Goal: Check status: Check status

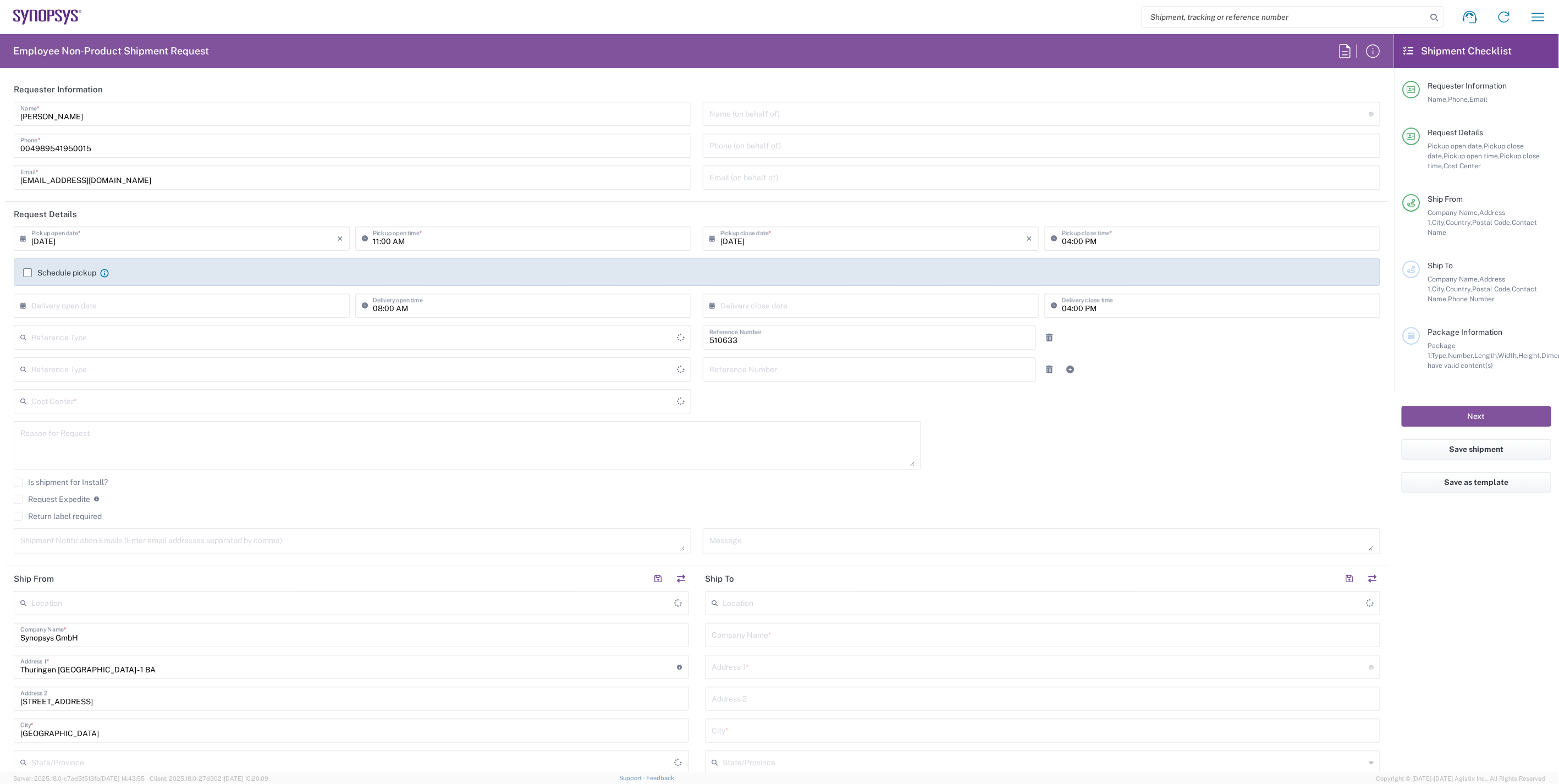
type input "Department"
type input "DE01, SDG, HAPS, HW 510633"
type input "Delivered at Place"
type input "[GEOGRAPHIC_DATA]"
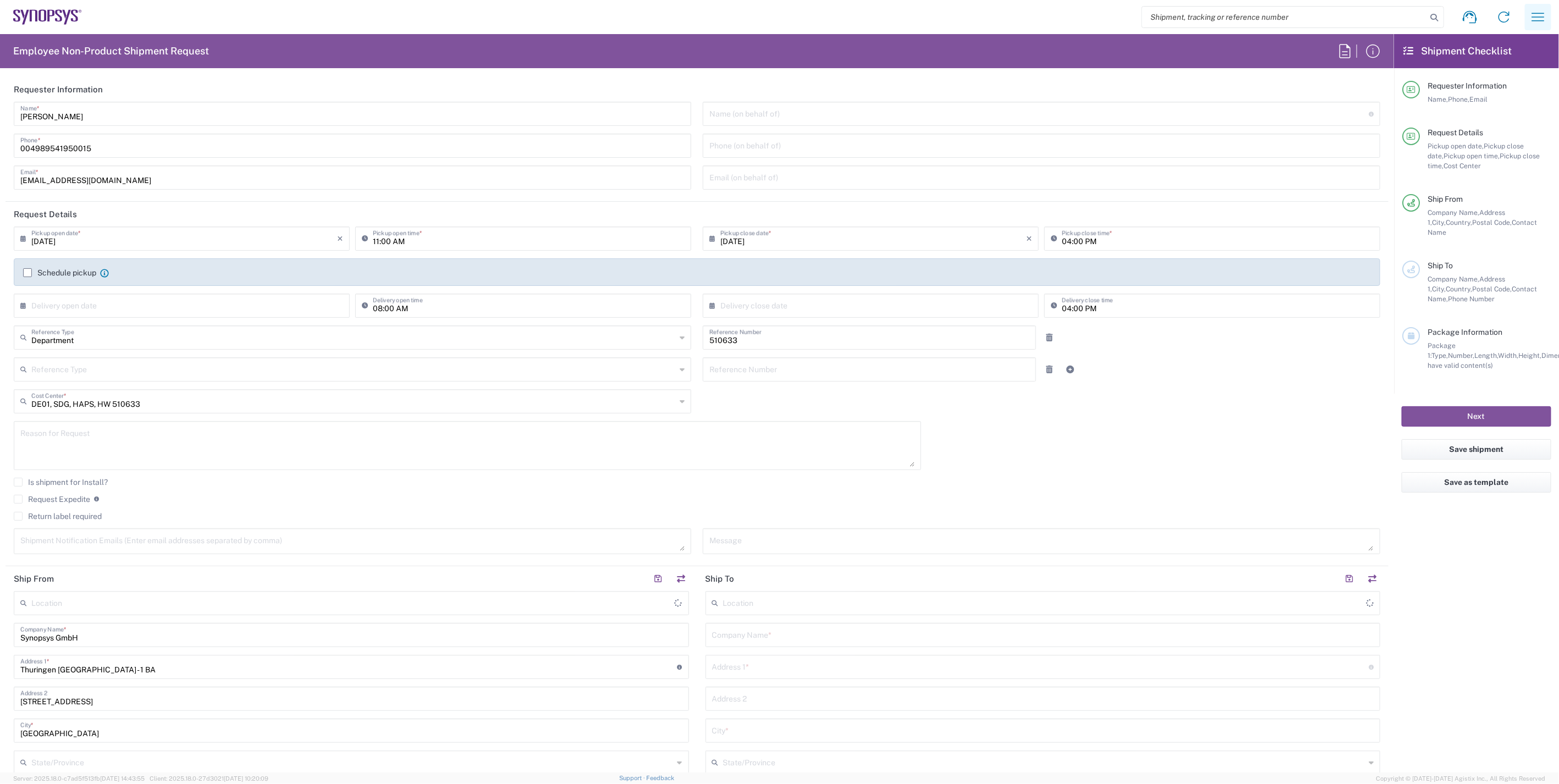
click at [1548, 17] on button "button" at bounding box center [1537, 17] width 27 height 27
type input "[GEOGRAPHIC_DATA] DE06"
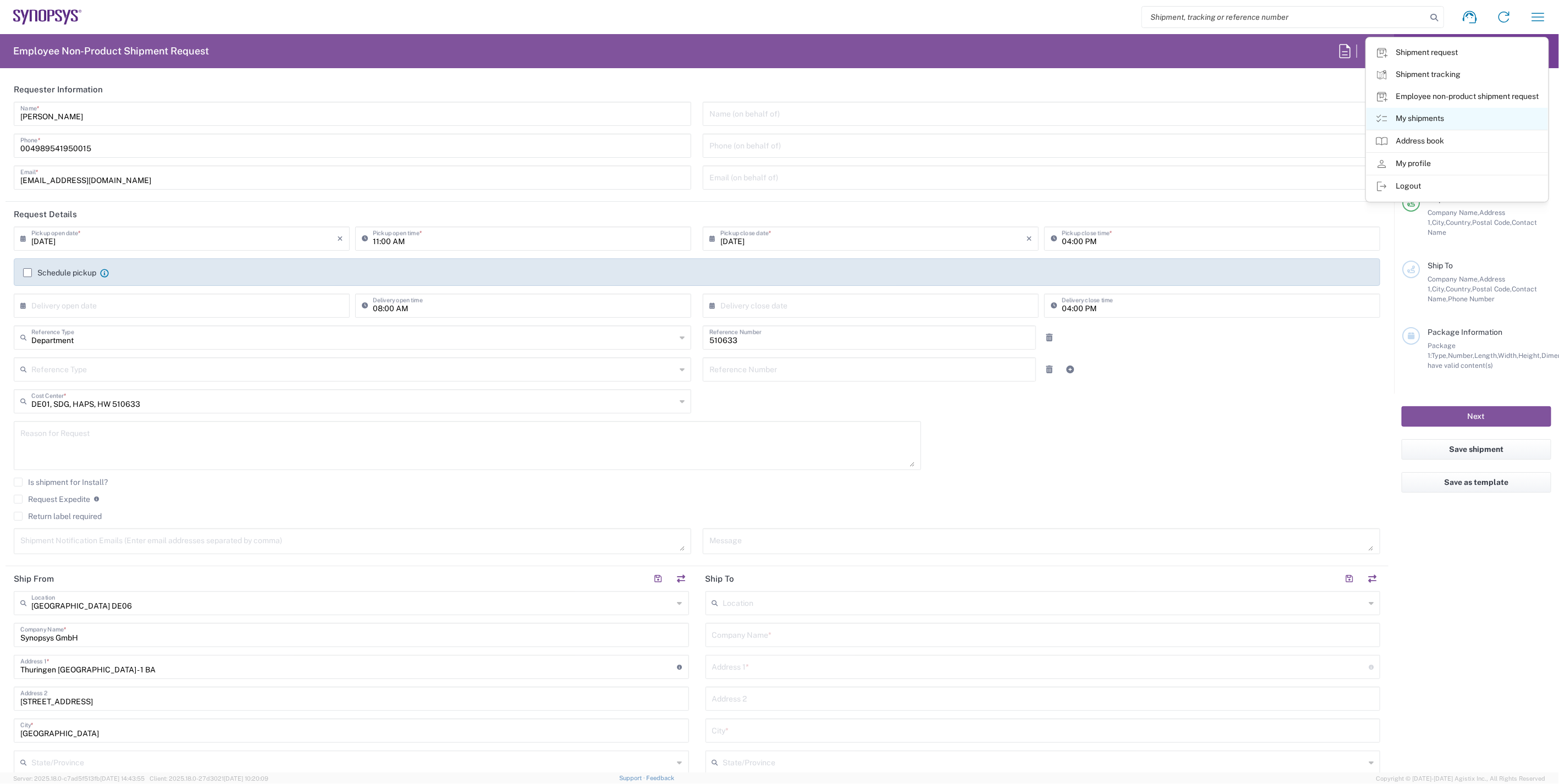
click at [1445, 118] on link "My shipments" at bounding box center [1457, 119] width 181 height 22
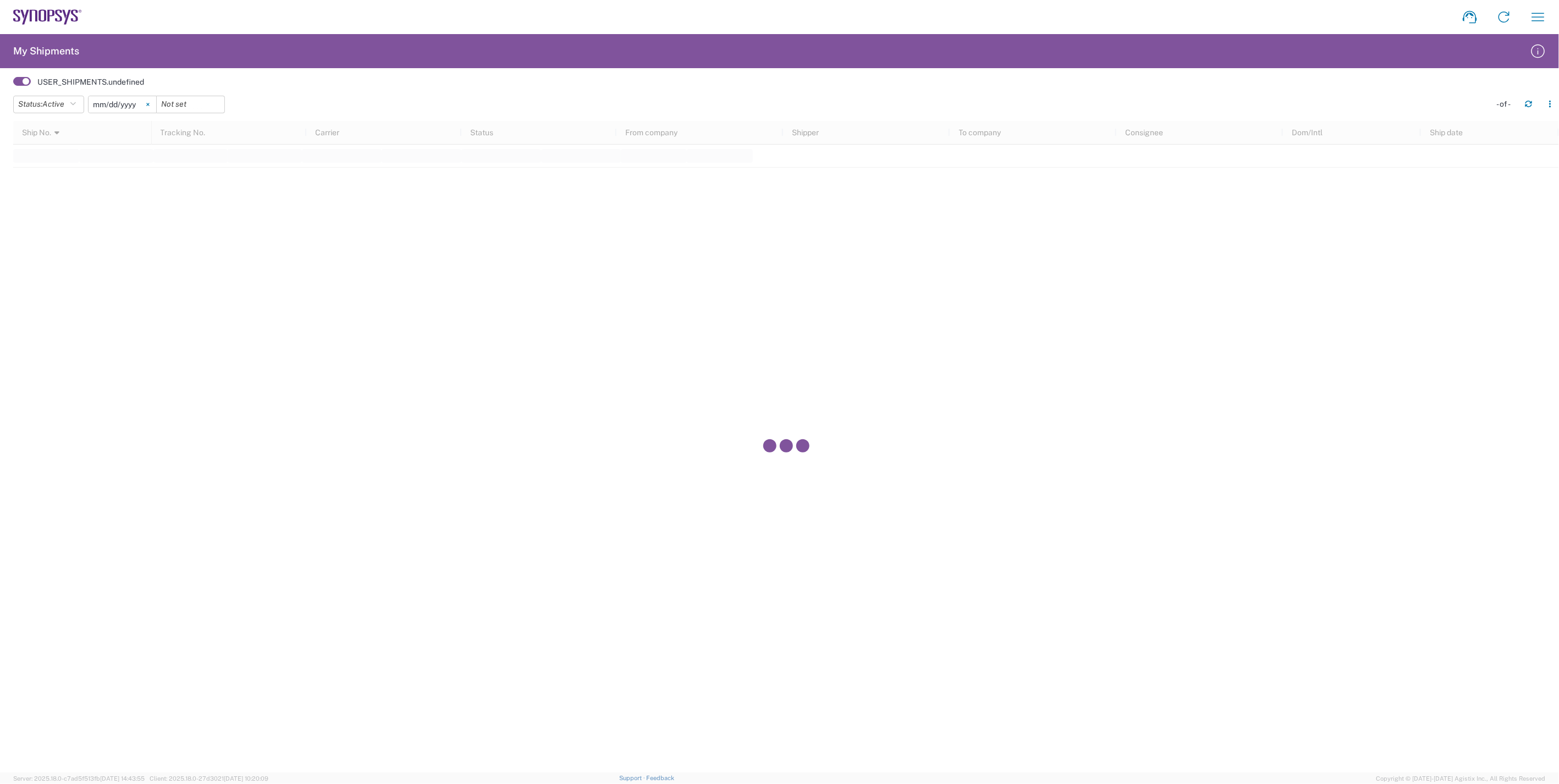
click at [150, 103] on icon at bounding box center [147, 104] width 3 height 3
click at [47, 101] on span "Active" at bounding box center [53, 104] width 22 height 9
click at [61, 155] on span "All" at bounding box center [77, 162] width 128 height 17
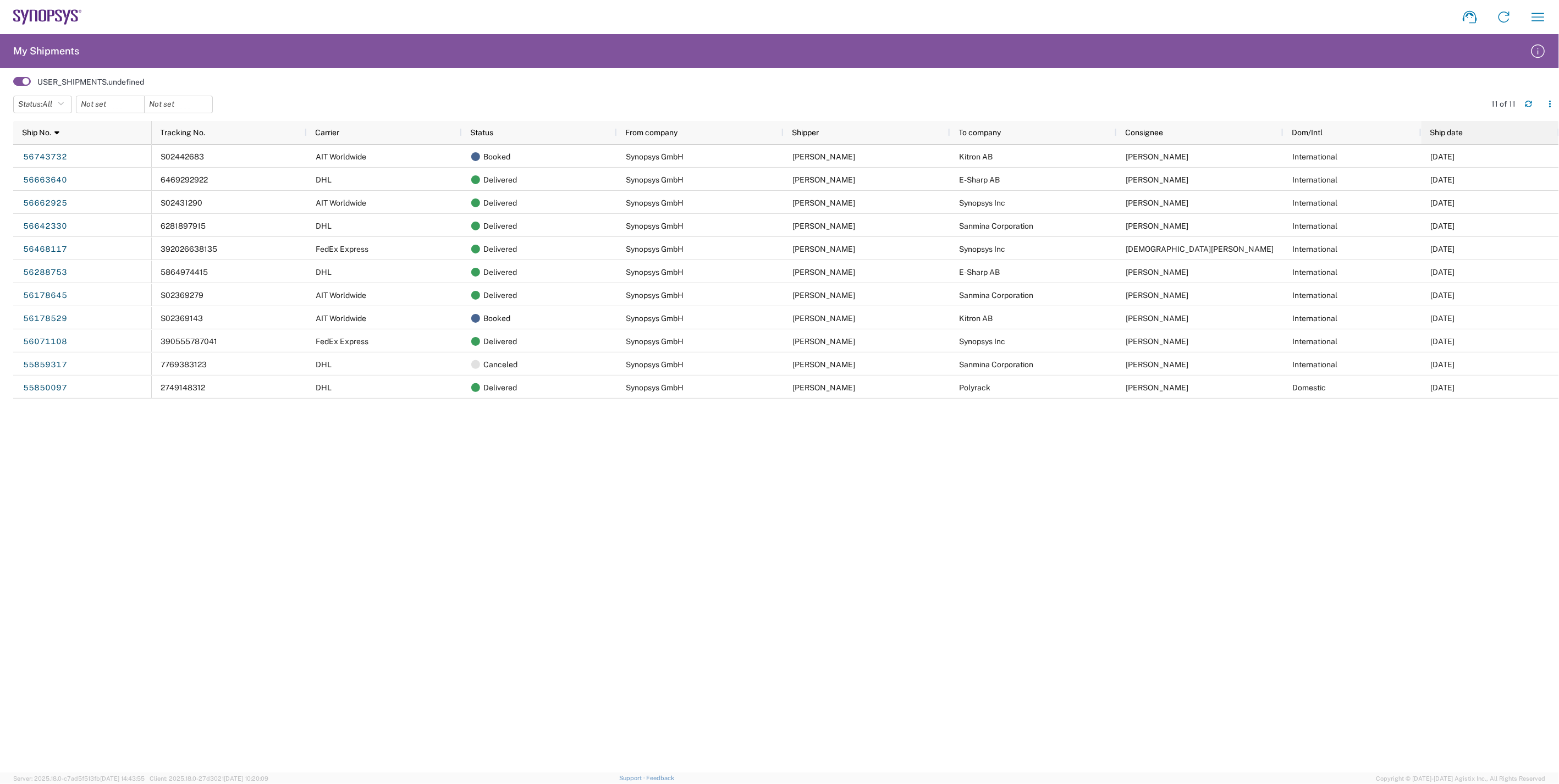
click at [1464, 135] on div "Ship date" at bounding box center [1493, 132] width 125 height 17
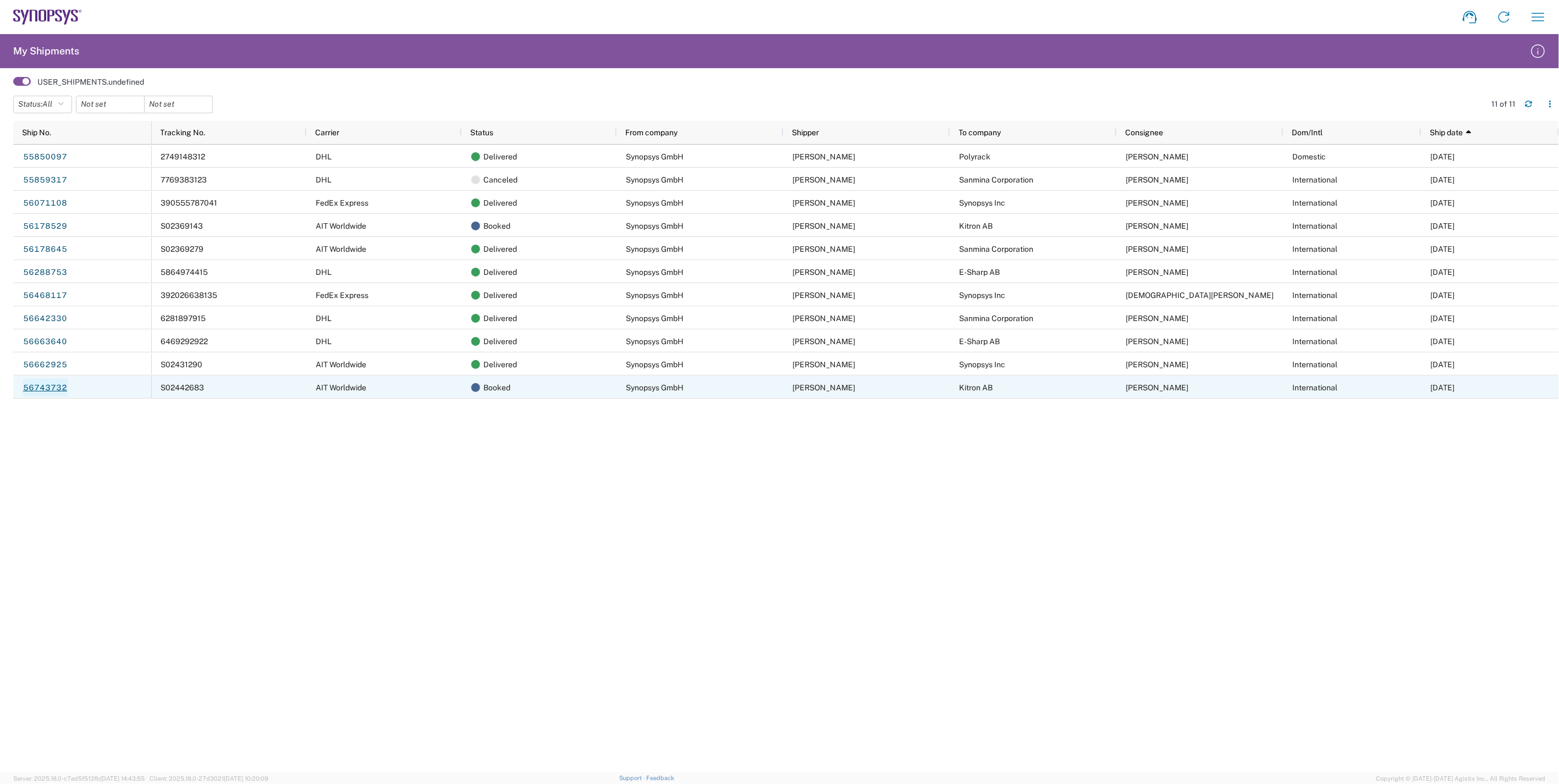
click at [42, 389] on link "56743732" at bounding box center [45, 387] width 45 height 17
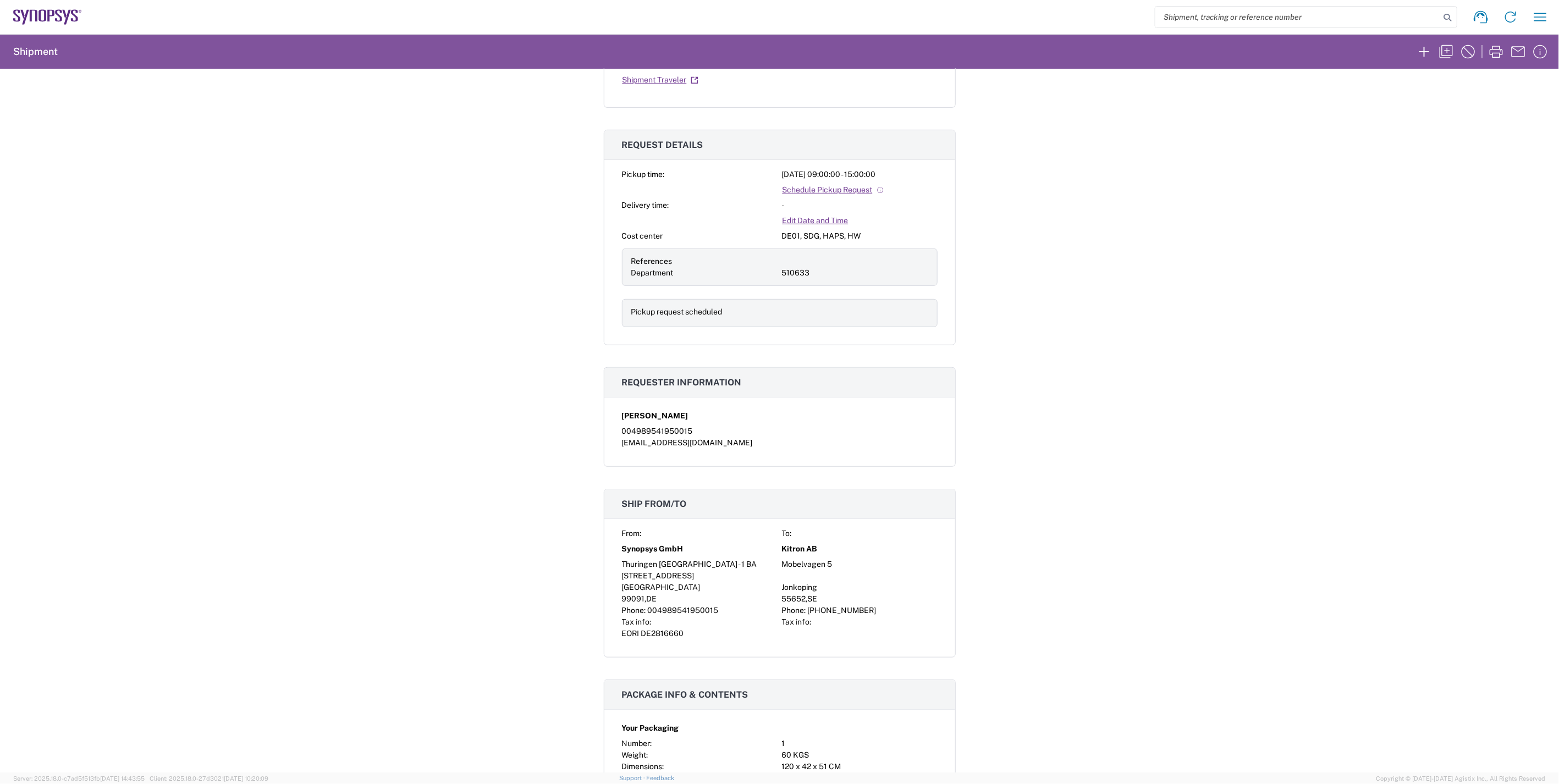
scroll to position [672, 0]
